Goal: Task Accomplishment & Management: Manage account settings

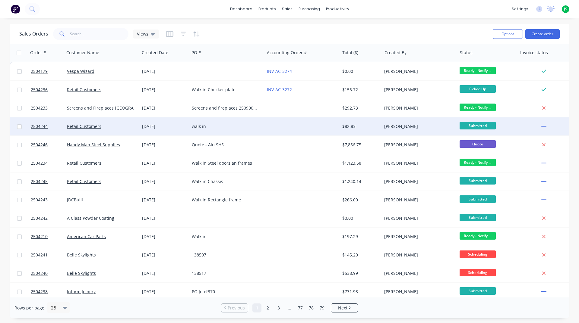
click at [224, 124] on div "walk in" at bounding box center [225, 127] width 67 height 6
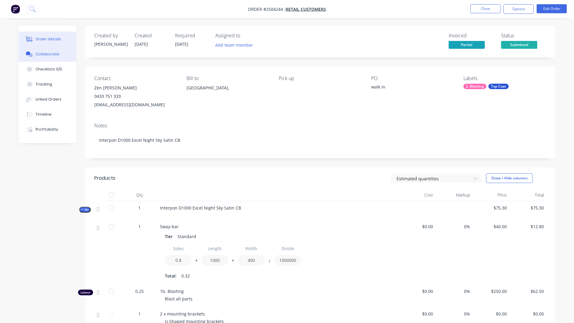
click at [47, 52] on div "Collaborate" at bounding box center [48, 54] width 24 height 5
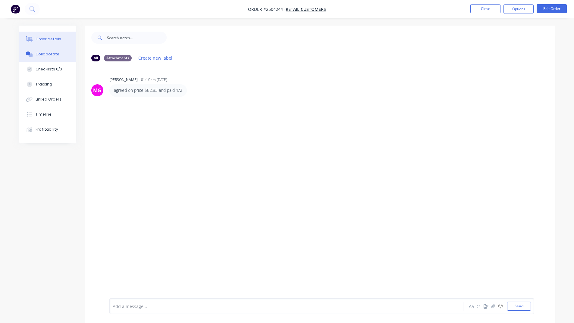
click at [54, 42] on button "Order details" at bounding box center [47, 39] width 57 height 15
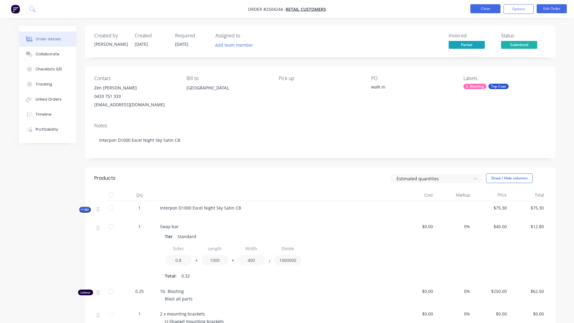
click at [490, 13] on button "Close" at bounding box center [485, 8] width 30 height 9
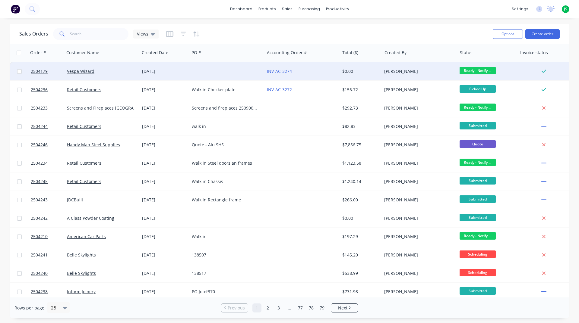
click at [318, 72] on div "INV-AC-3274" at bounding box center [300, 71] width 67 height 6
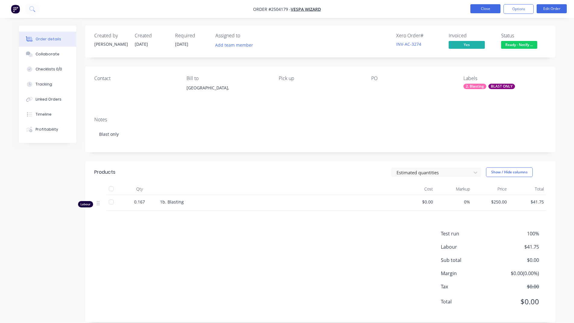
click at [482, 9] on button "Close" at bounding box center [485, 8] width 30 height 9
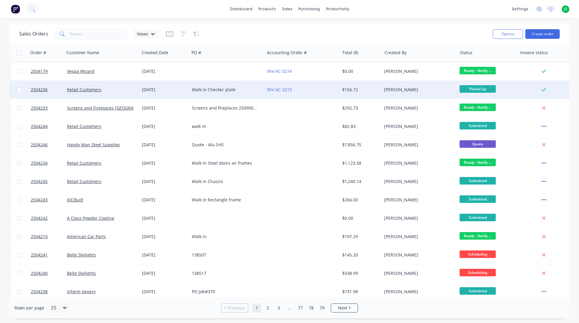
click at [318, 89] on div "INV-AC-3272" at bounding box center [300, 90] width 67 height 6
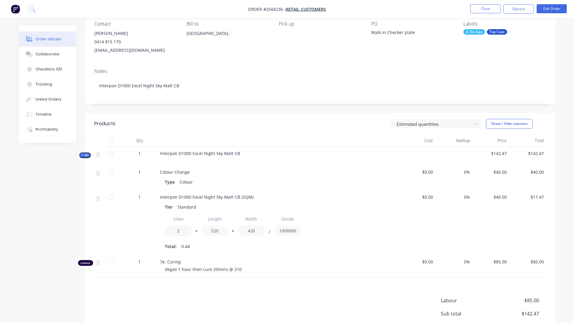
scroll to position [116, 0]
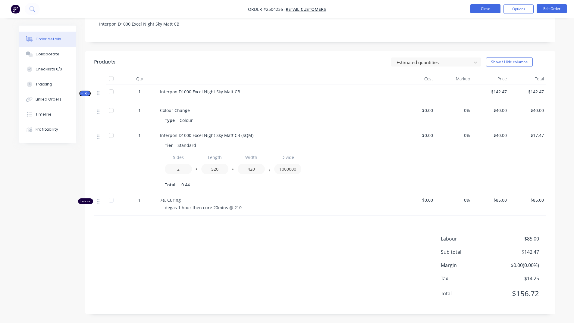
click at [490, 12] on button "Close" at bounding box center [485, 8] width 30 height 9
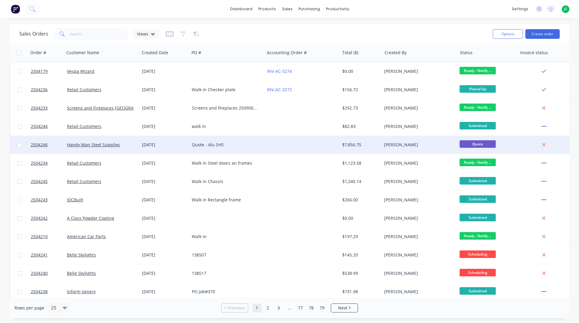
click at [320, 141] on div at bounding box center [301, 145] width 75 height 18
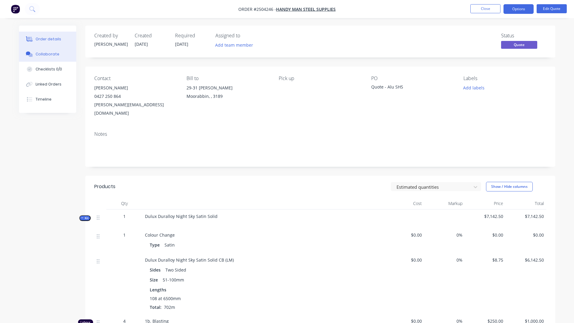
click at [53, 60] on button "Collaborate" at bounding box center [47, 54] width 57 height 15
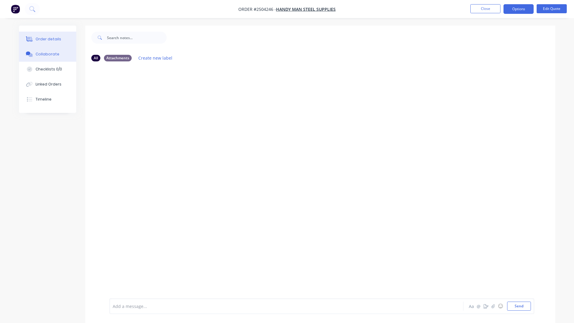
click at [62, 35] on button "Order details" at bounding box center [47, 39] width 57 height 15
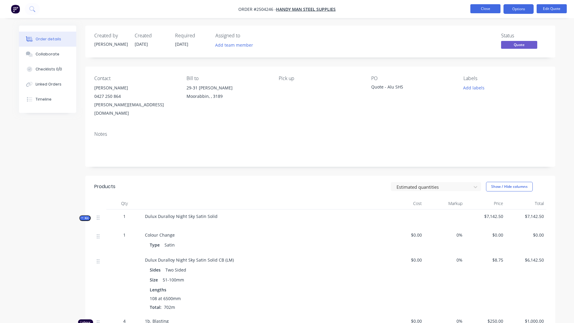
click at [493, 6] on button "Close" at bounding box center [485, 8] width 30 height 9
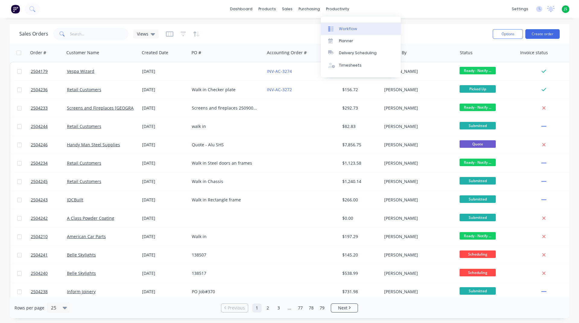
click at [344, 28] on div "Workflow" at bounding box center [348, 28] width 18 height 5
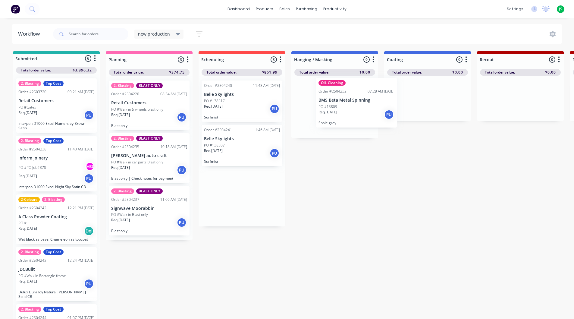
drag, startPoint x: 229, startPoint y: 115, endPoint x: 345, endPoint y: 112, distance: 116.6
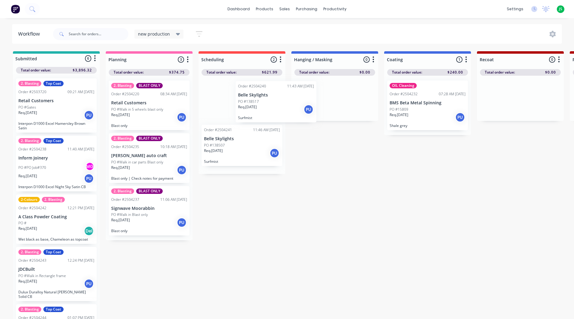
drag, startPoint x: 224, startPoint y: 117, endPoint x: 295, endPoint y: 113, distance: 71.8
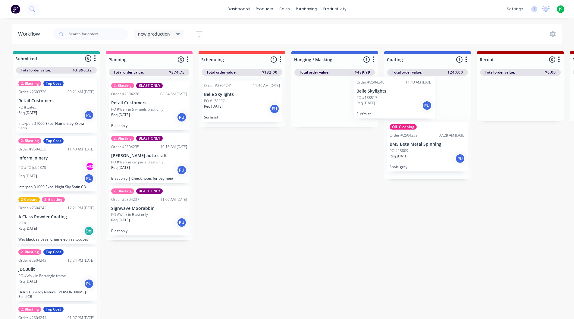
click at [376, 111] on div "Order #2504240 11:43 AM [DATE] Belle Skylights PO #138517 Req. [DATE] PU Surfmi…" at bounding box center [334, 101] width 87 height 51
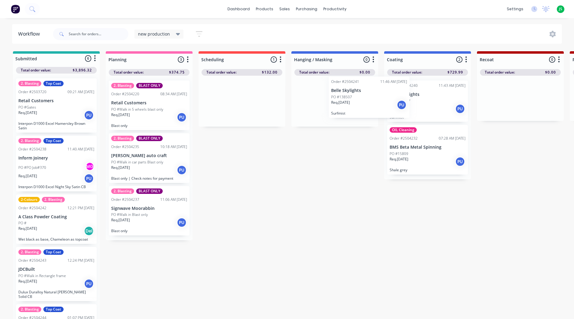
drag, startPoint x: 224, startPoint y: 113, endPoint x: 332, endPoint y: 110, distance: 107.9
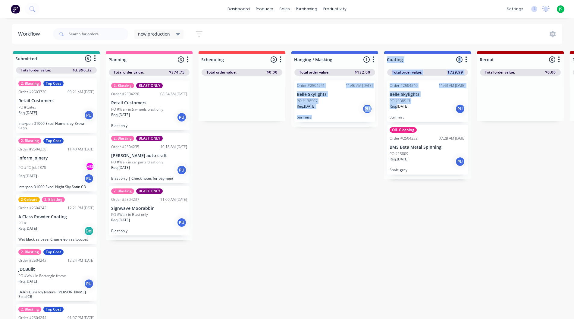
drag, startPoint x: 332, startPoint y: 110, endPoint x: 397, endPoint y: 111, distance: 65.1
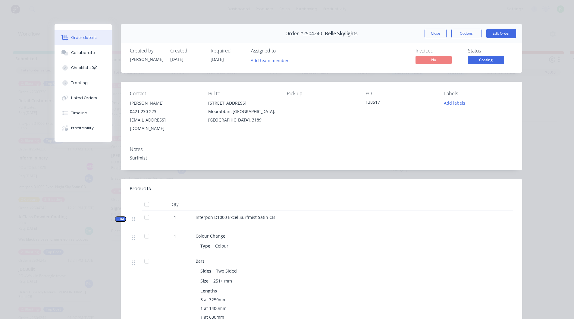
drag, startPoint x: 434, startPoint y: 32, endPoint x: 382, endPoint y: 59, distance: 58.9
click at [434, 31] on button "Close" at bounding box center [436, 34] width 22 height 10
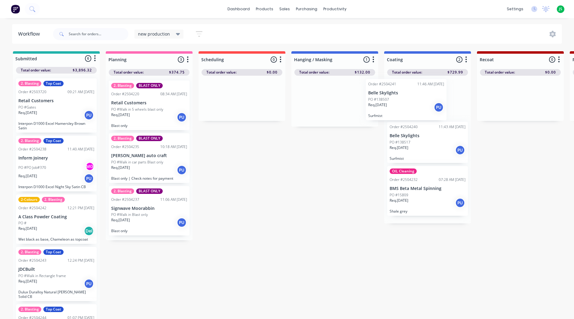
drag, startPoint x: 340, startPoint y: 81, endPoint x: 425, endPoint y: 79, distance: 85.0
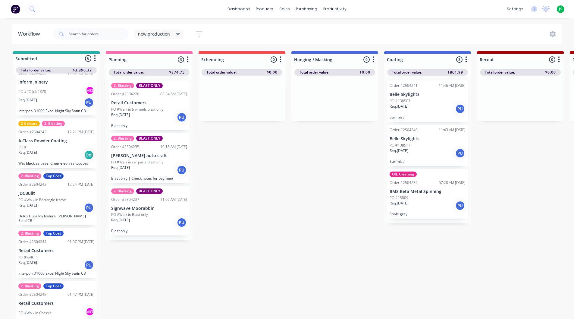
scroll to position [88, 0]
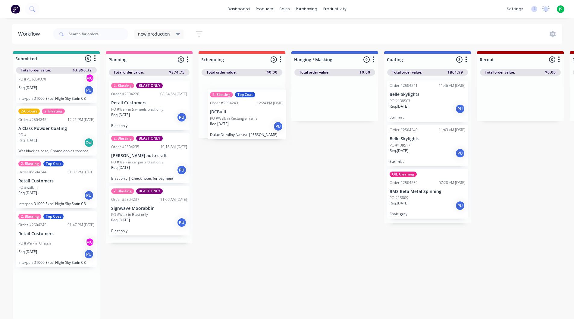
drag, startPoint x: 49, startPoint y: 194, endPoint x: 248, endPoint y: 118, distance: 213.2
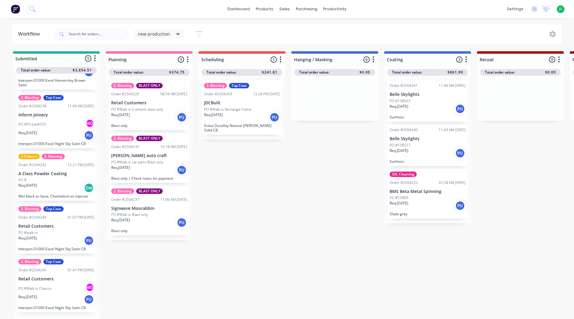
scroll to position [36, 0]
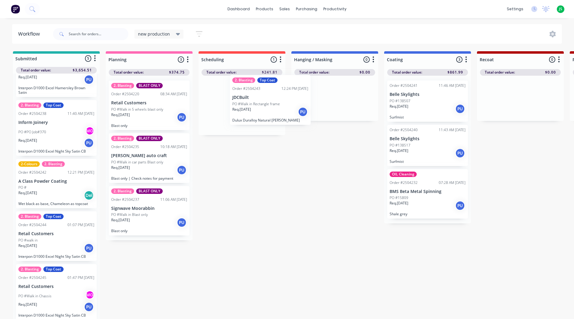
drag, startPoint x: 245, startPoint y: 116, endPoint x: 275, endPoint y: 111, distance: 30.7
click at [275, 111] on div "2. Blasting Top Coat Order #2504243 12:24 PM [DATE] JDCBuilt PO #Walk in Rectan…" at bounding box center [242, 105] width 87 height 59
click at [253, 102] on div "2. Blasting Top Coat Order #2504243 12:24 PM [DATE] JDCBuilt PO #Walk in Rectan…" at bounding box center [242, 105] width 87 height 59
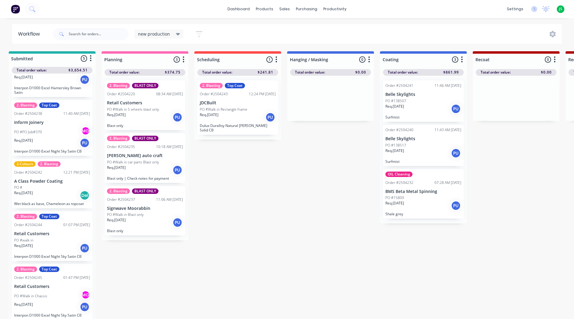
scroll to position [0, 10]
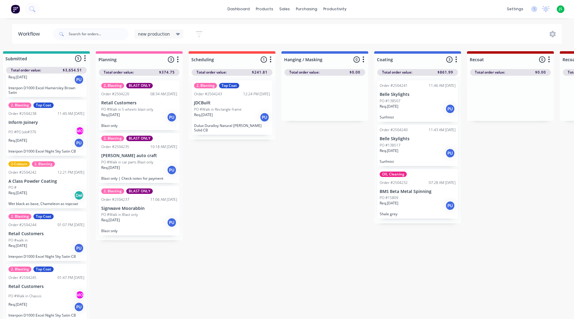
click at [124, 111] on p "PO #Walk in 5 wheels blast only" at bounding box center [127, 109] width 52 height 5
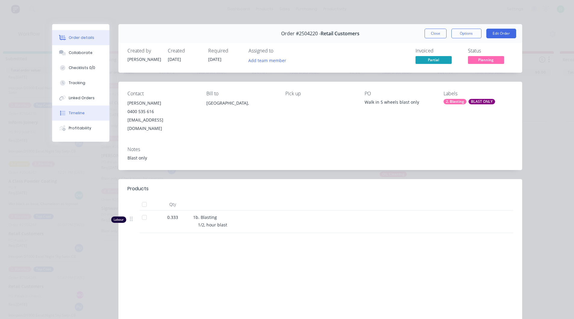
click at [78, 110] on button "Timeline" at bounding box center [80, 112] width 57 height 15
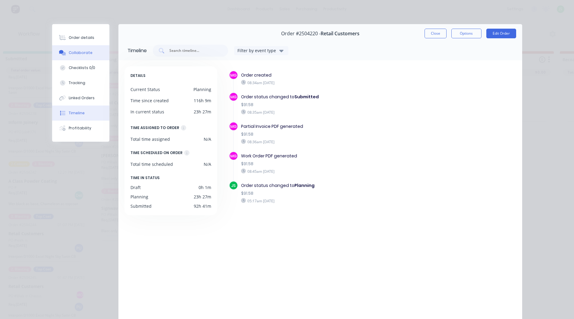
click at [81, 49] on button "Collaborate" at bounding box center [80, 52] width 57 height 15
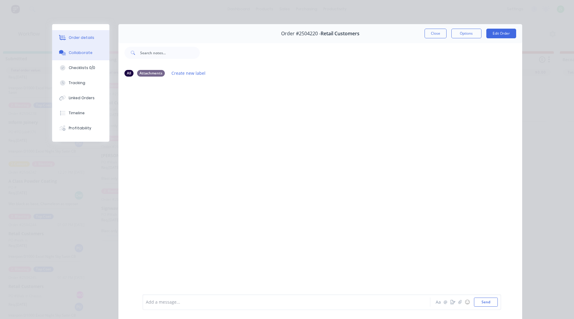
click at [87, 36] on div "Order details" at bounding box center [82, 37] width 26 height 5
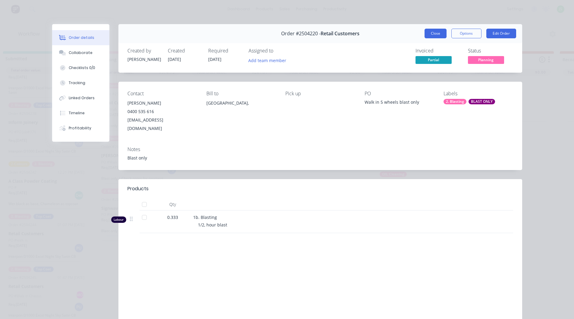
click at [435, 31] on button "Close" at bounding box center [436, 34] width 22 height 10
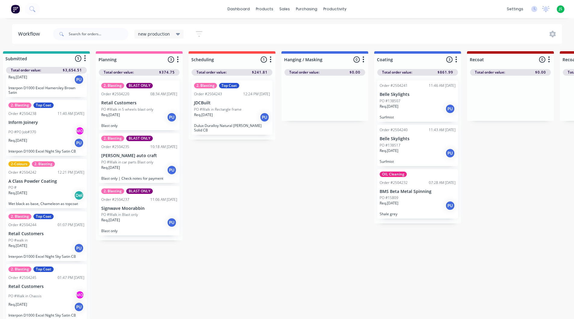
click at [181, 36] on div "new production" at bounding box center [158, 34] width 49 height 9
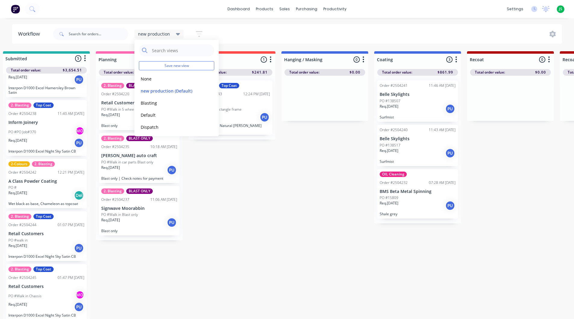
click at [221, 33] on div "new production Save new view None edit new production (Default) edit Blasting e…" at bounding box center [307, 34] width 510 height 18
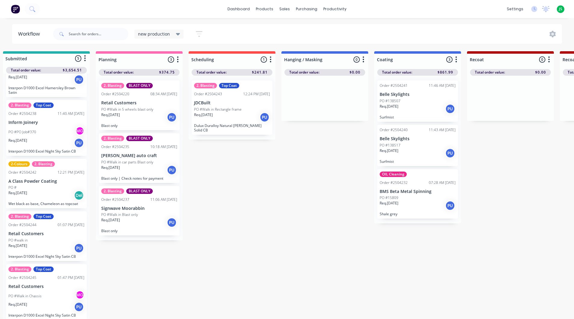
click at [202, 32] on icon "button" at bounding box center [199, 34] width 7 height 8
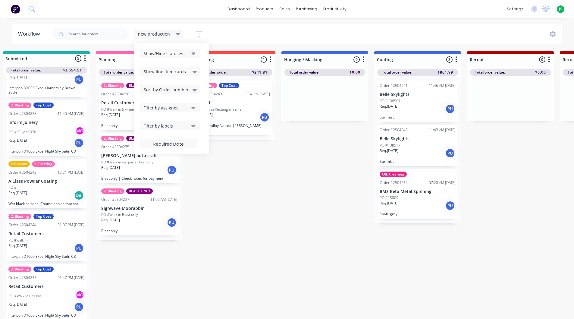
click at [185, 50] on button "Show/Hide statuses" at bounding box center [170, 53] width 60 height 9
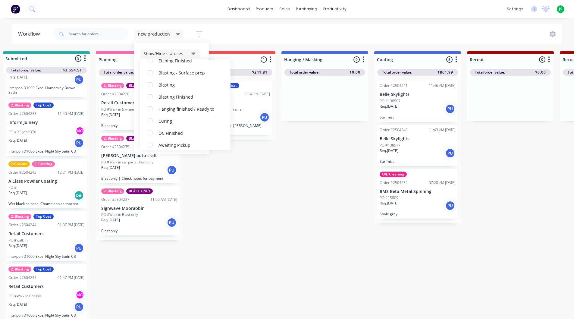
scroll to position [271, 0]
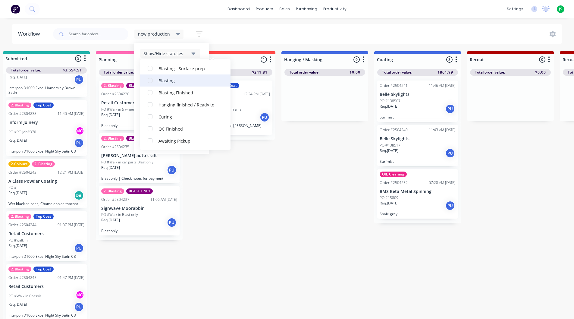
click at [148, 82] on div "button" at bounding box center [150, 80] width 12 height 12
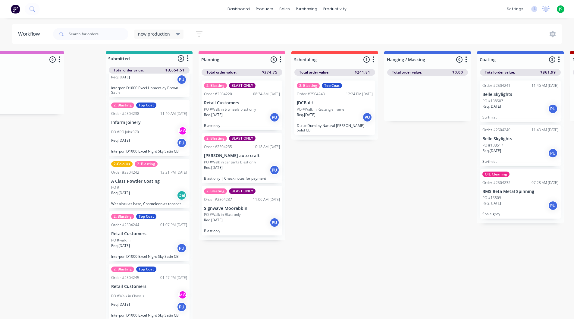
drag, startPoint x: 403, startPoint y: 57, endPoint x: 36, endPoint y: 57, distance: 366.1
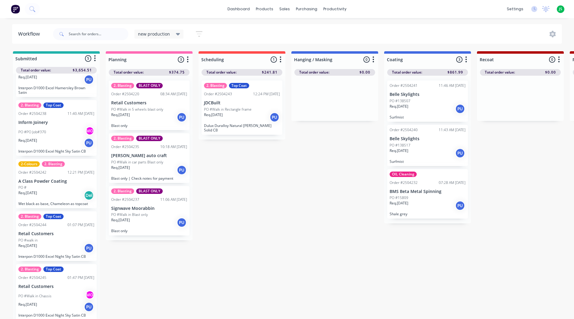
click at [197, 34] on icon "button" at bounding box center [199, 33] width 5 height 1
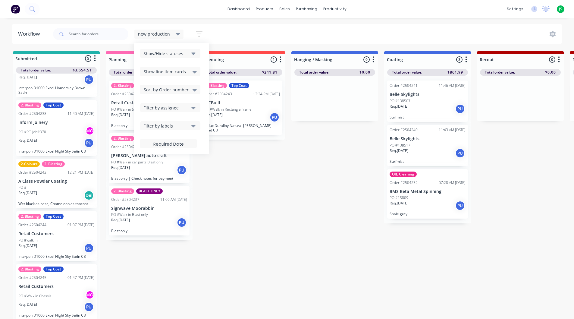
click at [188, 55] on div "Show/Hide statuses" at bounding box center [166, 53] width 46 height 6
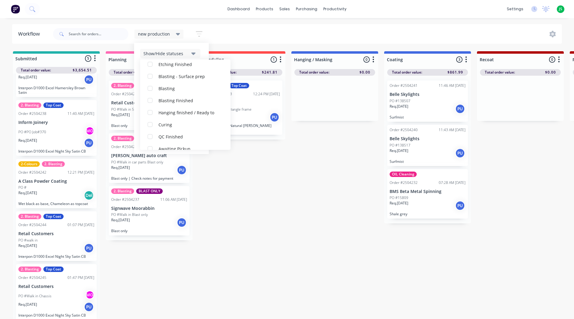
scroll to position [271, 0]
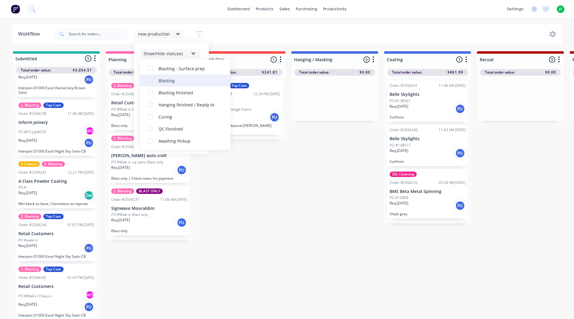
click at [169, 82] on div "Blasting" at bounding box center [189, 80] width 60 height 6
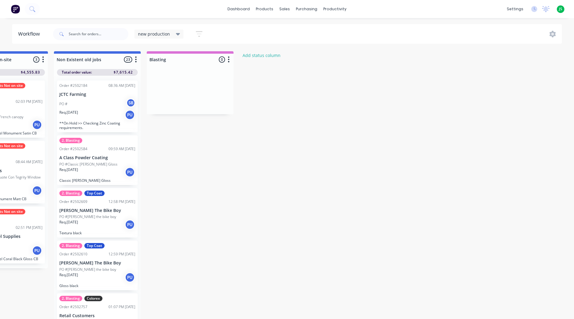
scroll to position [0, 1174]
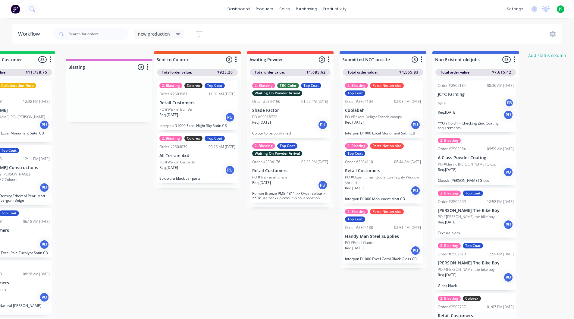
drag, startPoint x: 194, startPoint y: 58, endPoint x: 137, endPoint y: 62, distance: 58.0
click at [134, 62] on div "Submitted 5 Status colour #20B2AA hex #20B2AA Save Cancel Summaries Total order…" at bounding box center [448, 186] width 2665 height 271
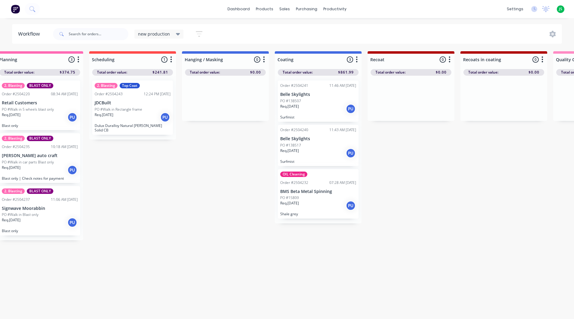
scroll to position [0, 0]
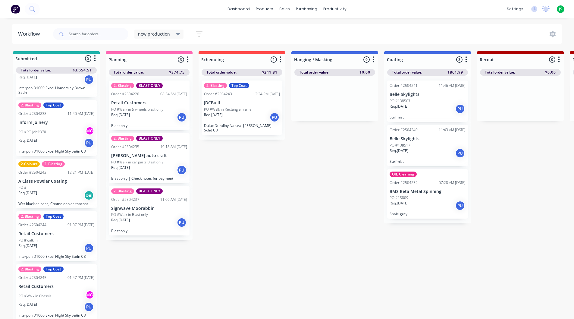
click at [200, 33] on icon "button" at bounding box center [199, 34] width 7 height 8
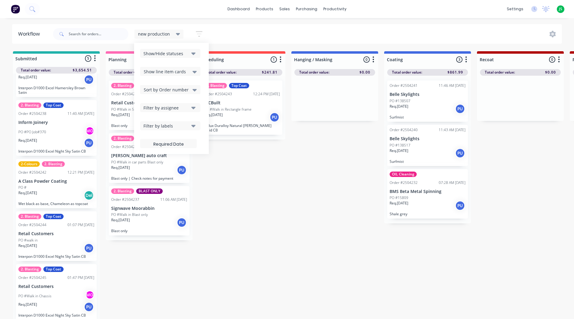
click at [171, 55] on div "Show/Hide statuses" at bounding box center [166, 53] width 46 height 6
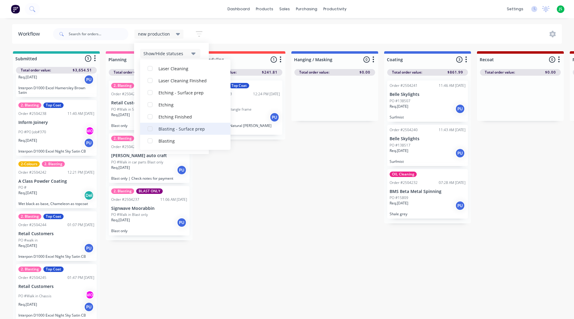
scroll to position [241, 0]
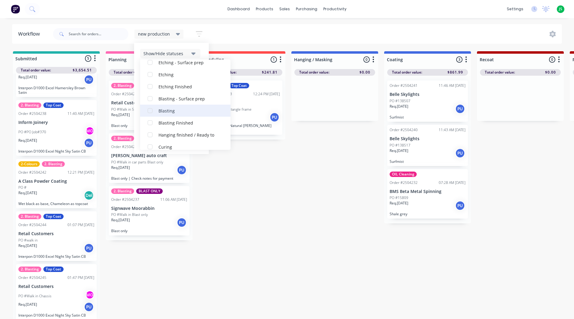
click at [145, 112] on div "button" at bounding box center [150, 111] width 12 height 12
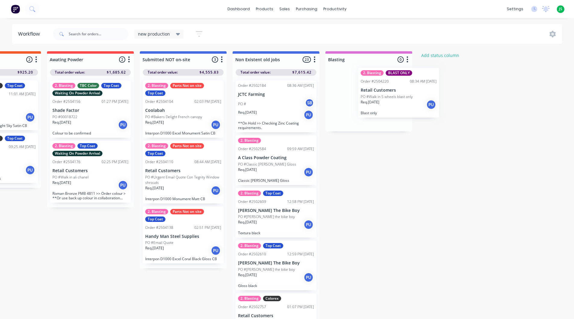
scroll to position [0, 987]
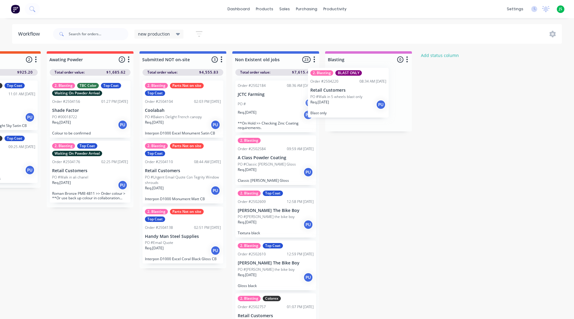
drag, startPoint x: 150, startPoint y: 105, endPoint x: 353, endPoint y: 92, distance: 203.2
click at [353, 92] on div "Submitted 5 Status colour #20B2AA hex #20B2AA Save Cancel Summaries Total order…" at bounding box center [340, 186] width 2665 height 271
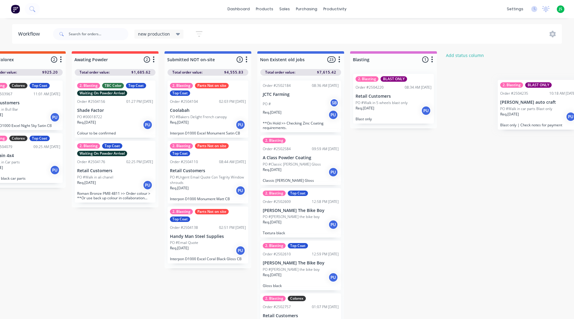
scroll to position [0, 973]
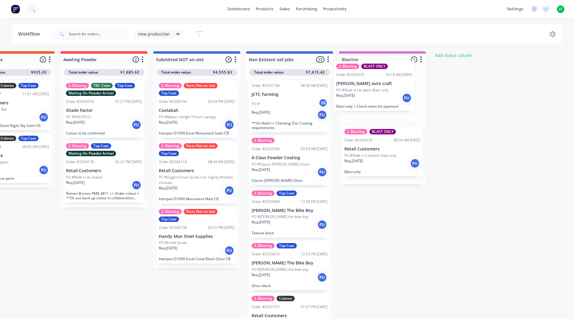
drag, startPoint x: 136, startPoint y: 108, endPoint x: 363, endPoint y: 89, distance: 227.7
click at [363, 89] on div "Submitted 5 Status colour #20B2AA hex #20B2AA Save Cancel Summaries Total order…" at bounding box center [354, 186] width 2665 height 271
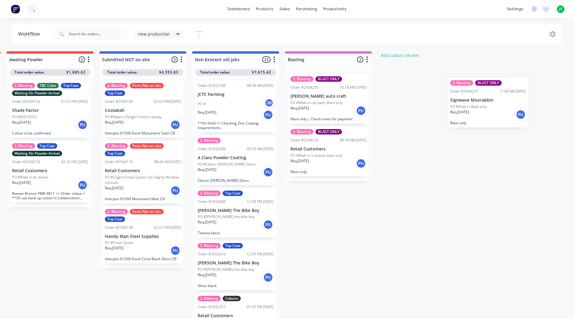
scroll to position [0, 1032]
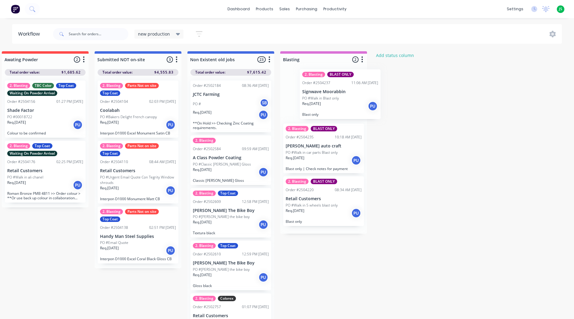
drag, startPoint x: 133, startPoint y: 118, endPoint x: 326, endPoint y: 107, distance: 194.1
click at [326, 107] on div "Submitted 5 Status colour #20B2AA hex #20B2AA Save Cancel Summaries Total order…" at bounding box center [295, 186] width 2665 height 271
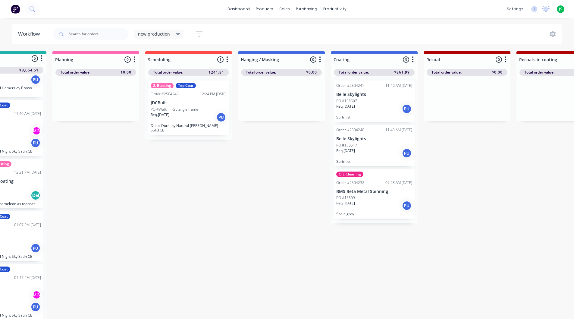
scroll to position [0, 0]
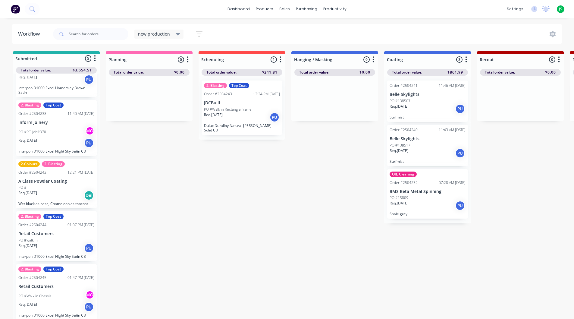
click at [198, 35] on icon "button" at bounding box center [199, 34] width 7 height 8
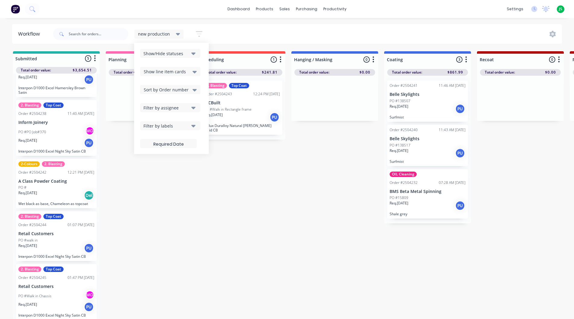
click at [172, 36] on div "new production" at bounding box center [159, 33] width 42 height 5
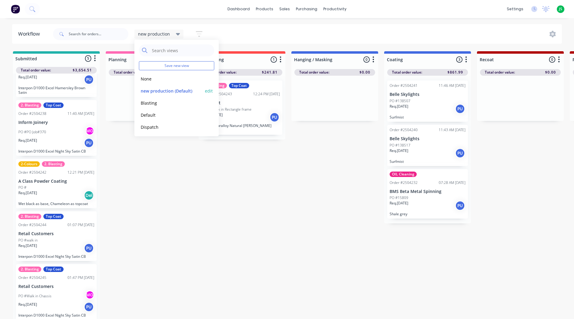
click at [205, 90] on button "edit" at bounding box center [209, 91] width 8 height 6
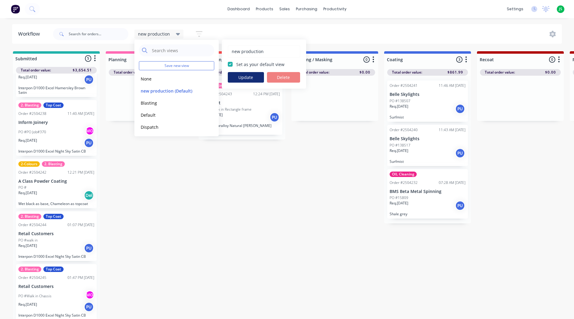
click at [249, 82] on button "Update" at bounding box center [246, 77] width 36 height 11
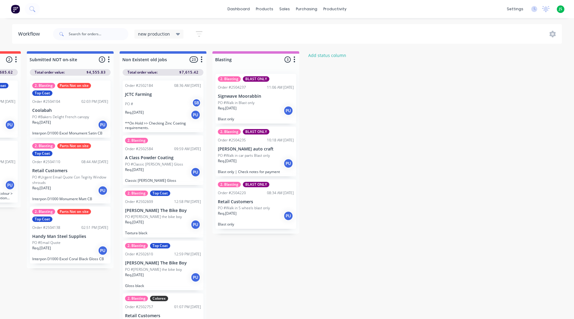
scroll to position [0, 1118]
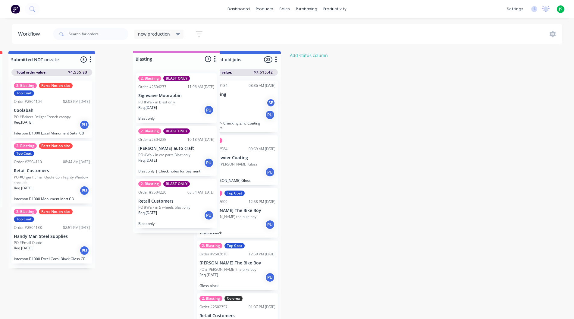
drag, startPoint x: 235, startPoint y: 60, endPoint x: 139, endPoint y: 57, distance: 95.6
click at [139, 57] on div "Submitted 5 Status colour #20B2AA hex #20B2AA Save Cancel Summaries Total order…" at bounding box center [209, 186] width 2665 height 271
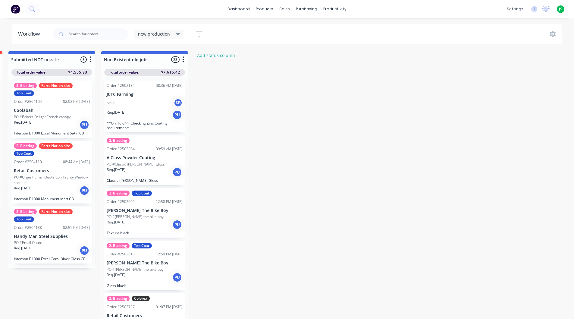
click at [159, 32] on span "new production" at bounding box center [154, 34] width 32 height 6
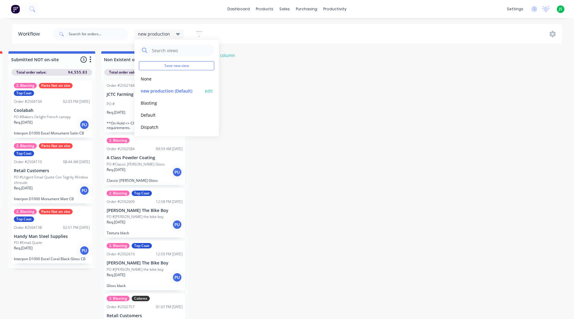
click at [181, 88] on button "new production (Default)" at bounding box center [171, 90] width 64 height 7
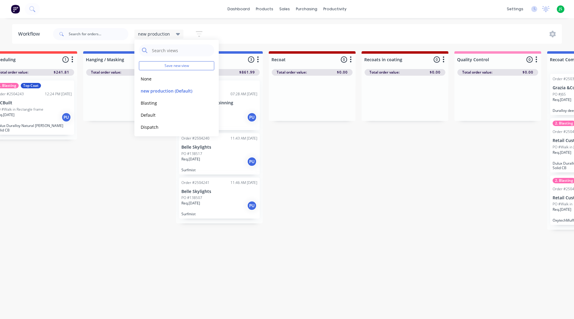
scroll to position [0, 0]
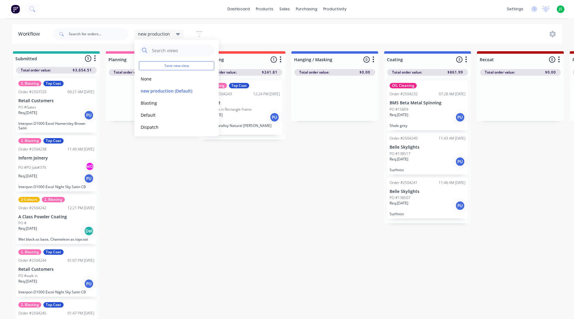
click at [200, 29] on button "button" at bounding box center [199, 34] width 19 height 12
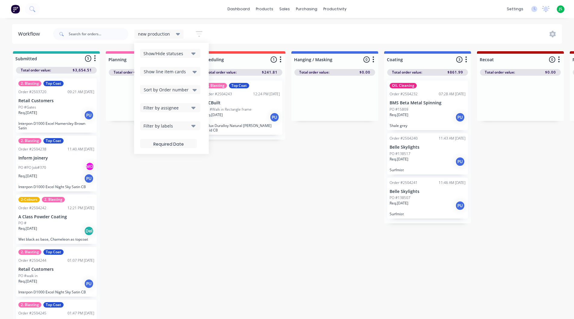
click at [193, 53] on icon "button" at bounding box center [193, 53] width 4 height 2
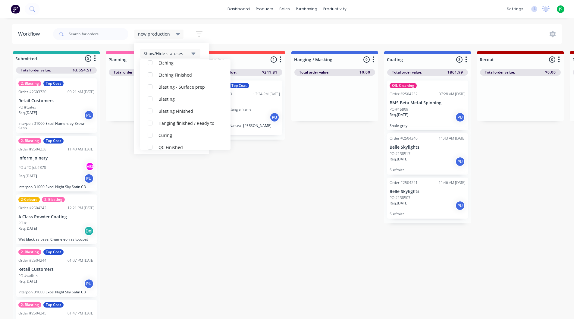
scroll to position [271, 0]
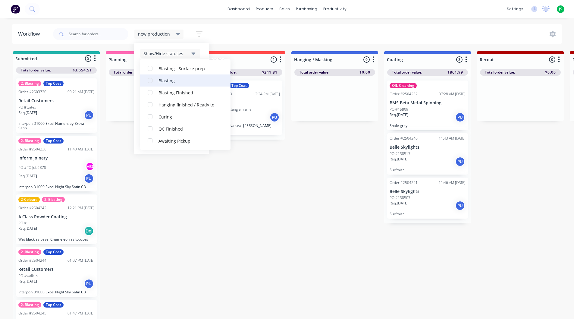
click at [150, 82] on div "button" at bounding box center [150, 80] width 12 height 12
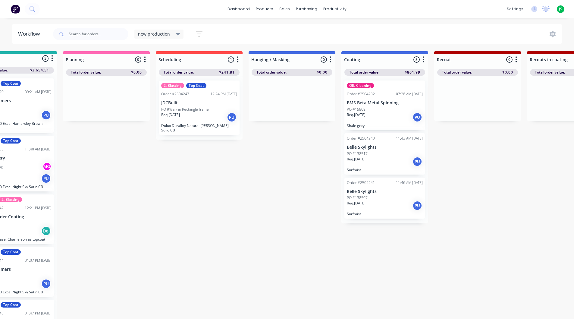
scroll to position [0, 0]
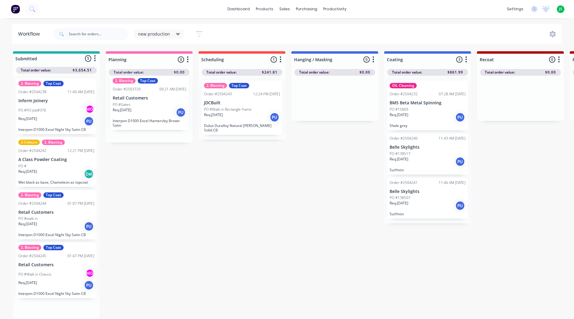
drag, startPoint x: 60, startPoint y: 115, endPoint x: 156, endPoint y: 113, distance: 96.5
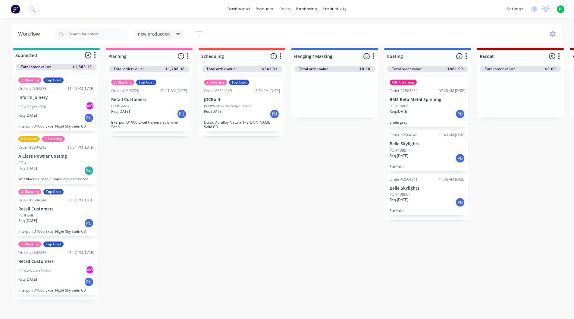
click at [420, 148] on div "PO #138517" at bounding box center [428, 150] width 76 height 5
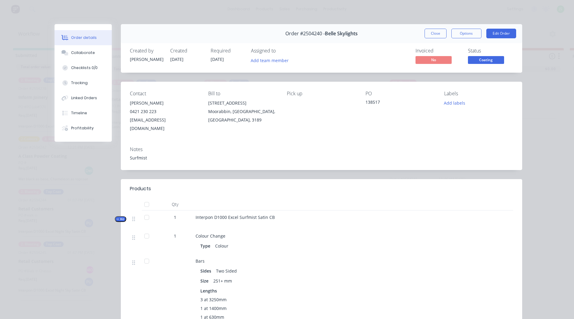
click at [433, 36] on button "Close" at bounding box center [436, 34] width 22 height 10
